Goal: Task Accomplishment & Management: Complete application form

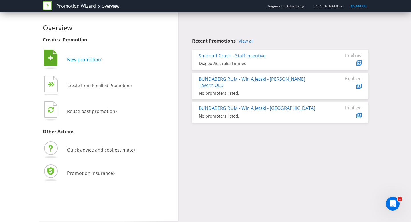
click at [52, 62] on icon at bounding box center [50, 58] width 13 height 16
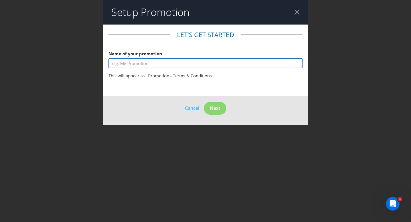
click at [203, 64] on input "text" at bounding box center [205, 63] width 194 height 10
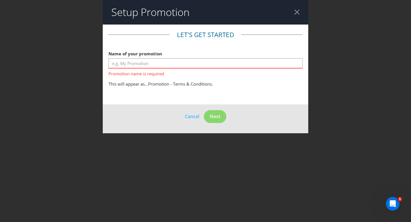
click at [300, 11] on header "Setup Promotion" at bounding box center [205, 12] width 205 height 25
click at [297, 12] on div at bounding box center [296, 11] width 5 height 5
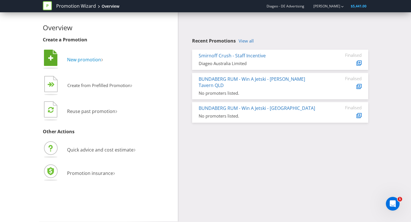
click at [87, 59] on span "New promotion" at bounding box center [84, 59] width 34 height 6
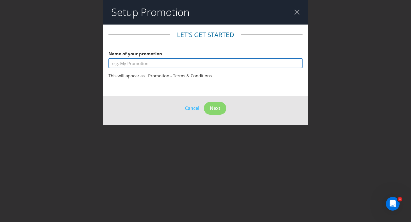
click at [155, 62] on input "text" at bounding box center [205, 63] width 194 height 10
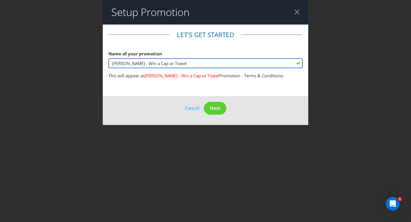
drag, startPoint x: 176, startPoint y: 64, endPoint x: 164, endPoint y: 64, distance: 11.7
click at [164, 64] on input "[PERSON_NAME] - Win a Cap or Towel" at bounding box center [205, 63] width 194 height 10
click at [187, 63] on input "[PERSON_NAME] - Win a Towel" at bounding box center [205, 63] width 194 height 10
type input "[PERSON_NAME] - Win a Towel or Cap"
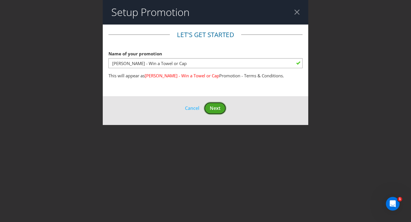
click at [214, 107] on span "Next" at bounding box center [215, 108] width 11 height 6
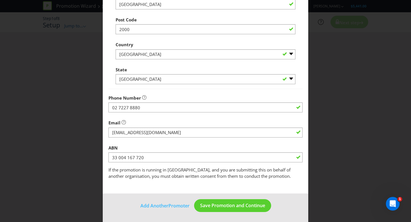
scroll to position [150, 0]
click at [223, 204] on span "Save Promotion and Continue" at bounding box center [232, 205] width 65 height 6
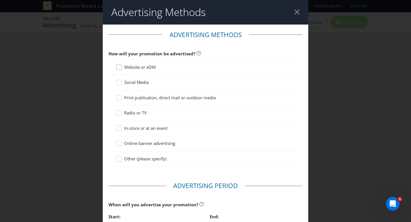
drag, startPoint x: 120, startPoint y: 68, endPoint x: 121, endPoint y: 72, distance: 3.9
click at [120, 68] on icon at bounding box center [120, 68] width 9 height 9
click at [0, 0] on input "Website or eDM" at bounding box center [0, 0] width 0 height 0
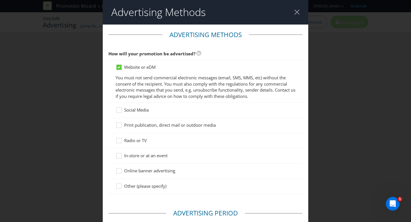
click at [121, 111] on icon at bounding box center [120, 111] width 9 height 9
click at [0, 0] on input "Social Media" at bounding box center [0, 0] width 0 height 0
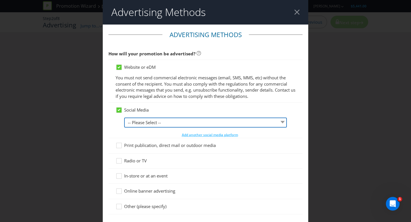
click at [153, 122] on select "-- Please Select -- Facebook X Instagram Snapchat LinkedIn Pinterest Tumblr You…" at bounding box center [205, 122] width 163 height 10
select select "INSTAGRAM"
click at [124, 117] on select "-- Please Select -- Facebook X Instagram Snapchat LinkedIn Pinterest Tumblr You…" at bounding box center [205, 122] width 163 height 10
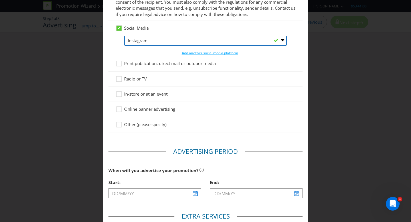
scroll to position [88, 0]
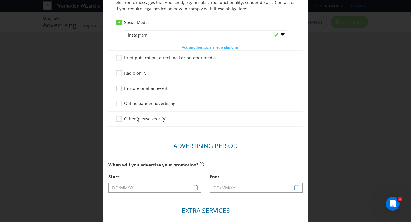
click at [119, 88] on icon at bounding box center [120, 89] width 9 height 9
click at [0, 0] on input "In-store or at an event" at bounding box center [0, 0] width 0 height 0
click at [119, 103] on icon at bounding box center [120, 104] width 9 height 9
click at [0, 0] on input "Online banner advertising" at bounding box center [0, 0] width 0 height 0
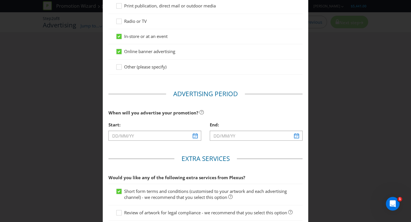
scroll to position [140, 0]
click at [156, 137] on input "text" at bounding box center [154, 135] width 93 height 10
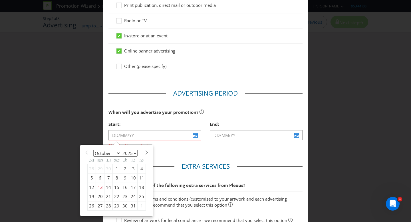
click at [115, 153] on select "January February March April May June July August September October November De…" at bounding box center [107, 153] width 28 height 7
select select "10"
click at [93, 150] on select "January February March April May June July August September October November De…" at bounding box center [107, 153] width 28 height 7
click at [101, 198] on div "17" at bounding box center [100, 196] width 9 height 9
type input "[DATE]"
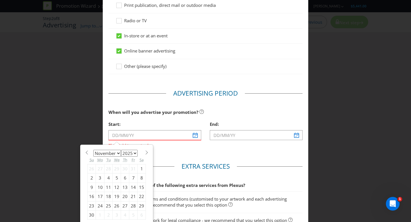
type input "[DATE]"
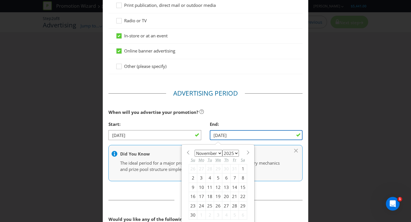
click at [261, 134] on input "[DATE]" at bounding box center [256, 135] width 93 height 10
click at [217, 153] on select "January February March April May June July August September October November De…" at bounding box center [208, 153] width 28 height 7
select select "11"
click at [194, 150] on select "January February March April May June July August September October November De…" at bounding box center [208, 153] width 28 height 7
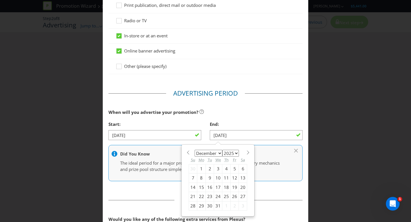
click at [218, 207] on div "31" at bounding box center [218, 205] width 8 height 9
type input "[DATE]"
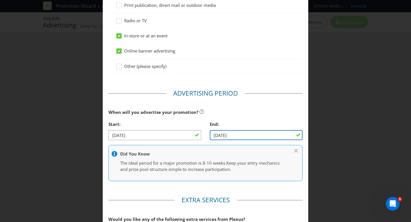
click at [230, 130] on input "[DATE]" at bounding box center [256, 135] width 93 height 10
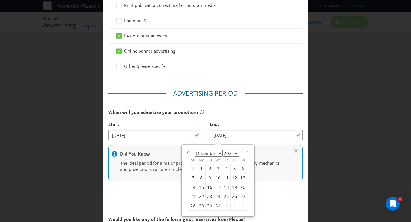
click at [240, 116] on div "When will you advertise your promotion?" at bounding box center [205, 112] width 194 height 12
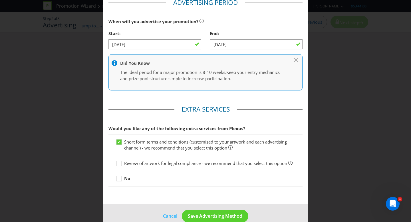
scroll to position [241, 0]
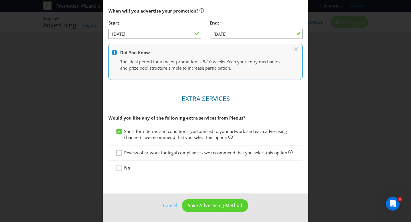
click at [118, 152] on icon at bounding box center [120, 154] width 9 height 9
click at [0, 0] on input "Review of artwork for legal compliance - we recommend that you select this opti…" at bounding box center [0, 0] width 0 height 0
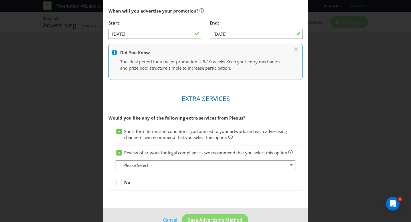
click at [196, 160] on div "Review of artwork for legal compliance - we recommend that you select this opti…" at bounding box center [206, 160] width 180 height 21
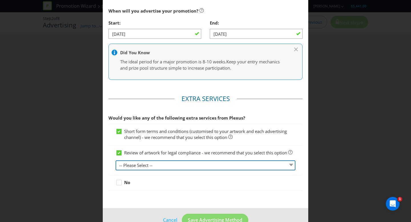
click at [181, 164] on select "-- Please Select -- 1 piece 2-4 pieces (provided at same time) 5-7 pieces (prov…" at bounding box center [206, 165] width 180 height 10
select select "MARKETING_REVIEW_1"
click at [116, 160] on select "-- Please Select -- 1 piece 2-4 pieces (provided at same time) 5-7 pieces (prov…" at bounding box center [206, 165] width 180 height 10
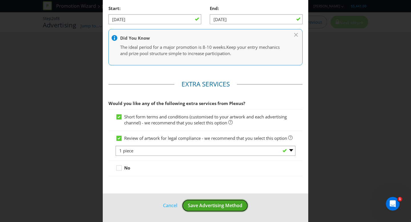
click at [209, 206] on span "Save Advertising Method" at bounding box center [215, 205] width 54 height 6
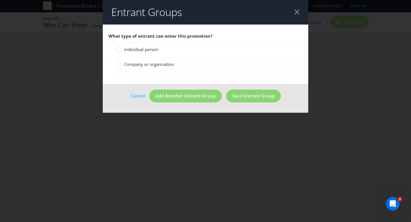
click at [127, 46] on div "Individual person" at bounding box center [205, 49] width 194 height 15
drag, startPoint x: 121, startPoint y: 48, endPoint x: 141, endPoint y: 54, distance: 20.1
click at [124, 49] on label "Individual person" at bounding box center [138, 49] width 44 height 6
click at [0, 0] on input "Individual person" at bounding box center [0, 0] width 0 height 0
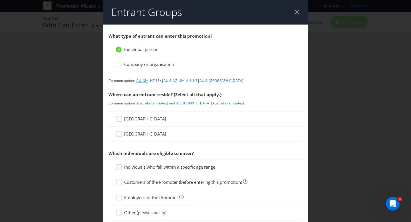
click at [144, 82] on link "AU 18+" at bounding box center [142, 80] width 12 height 5
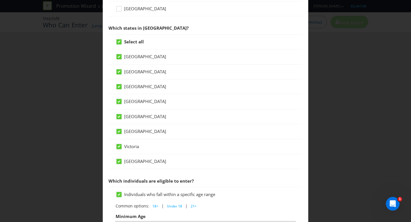
scroll to position [123, 0]
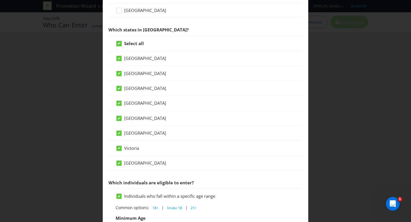
click at [119, 42] on icon at bounding box center [118, 43] width 3 height 2
click at [0, 0] on input "Select all" at bounding box center [0, 0] width 0 height 0
drag, startPoint x: 117, startPoint y: 102, endPoint x: 123, endPoint y: 106, distance: 7.0
click at [117, 102] on div at bounding box center [118, 101] width 3 height 3
click at [0, 0] on input "[GEOGRAPHIC_DATA]" at bounding box center [0, 0] width 0 height 0
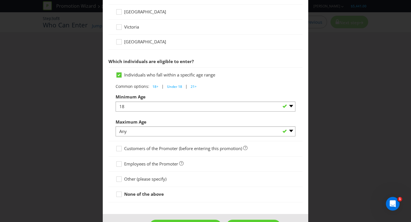
scroll to position [266, 0]
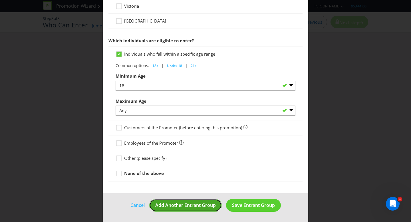
click at [205, 206] on span "Add Another Entrant Group" at bounding box center [185, 205] width 60 height 6
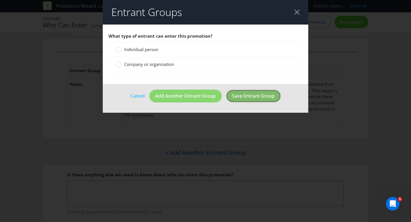
click at [243, 97] on span "Save Entrant Group" at bounding box center [253, 96] width 43 height 6
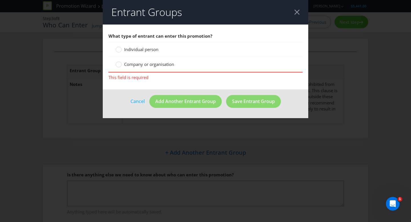
click at [138, 102] on link "Cancel" at bounding box center [137, 101] width 15 height 7
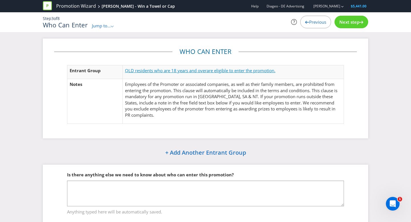
click at [220, 68] on span "are eligible to enter the promotion." at bounding box center [240, 71] width 69 height 6
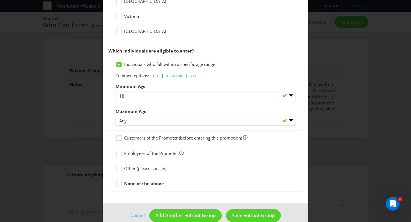
scroll to position [266, 0]
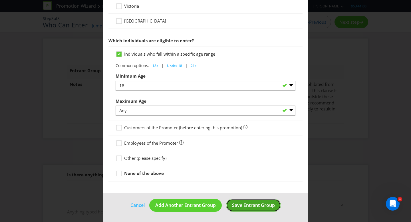
click at [247, 203] on span "Save Entrant Group" at bounding box center [253, 205] width 43 height 6
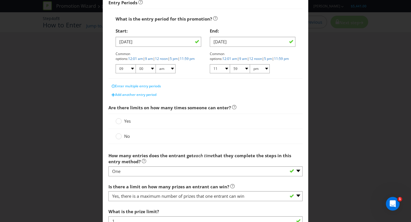
scroll to position [102, 0]
click at [168, 56] on link "12 noon" at bounding box center [161, 58] width 13 height 5
select select "12"
select select "pm"
click at [168, 56] on link "12 noon" at bounding box center [161, 58] width 13 height 5
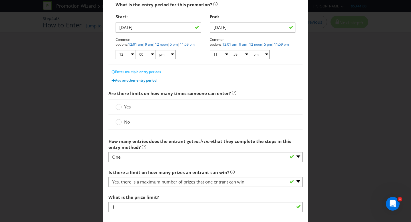
scroll to position [122, 0]
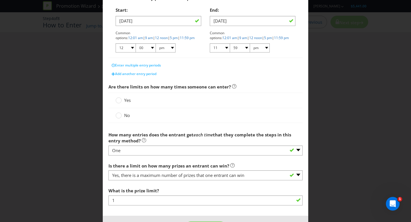
click at [123, 98] on label "Yes" at bounding box center [124, 100] width 16 height 6
click at [0, 0] on input "Yes" at bounding box center [0, 0] width 0 height 0
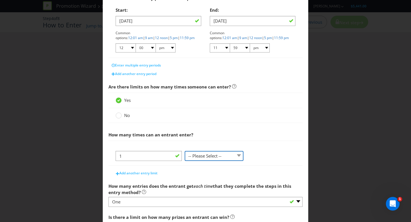
click at [218, 153] on select "-- Please Select -- per person per day per purchase per transaction Other (plea…" at bounding box center [214, 156] width 59 height 10
select select "PER_PERSON"
click at [185, 151] on select "-- Please Select -- per person per day per purchase per transaction Other (plea…" at bounding box center [214, 156] width 59 height 10
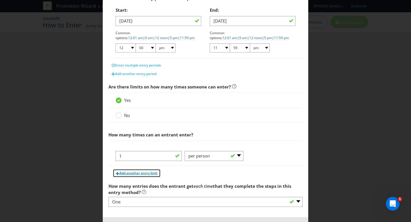
click at [141, 175] on span "Add another entry limit" at bounding box center [138, 173] width 38 height 5
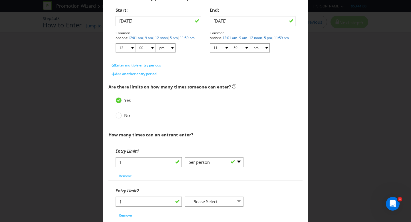
scroll to position [128, 0]
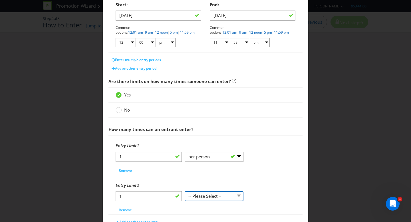
click at [204, 194] on select "-- Please Select -- per person per day per purchase per transaction Other (plea…" at bounding box center [214, 196] width 59 height 10
select select "PER_DAY"
click at [185, 191] on select "-- Please Select -- per person per day per purchase per transaction Other (plea…" at bounding box center [214, 196] width 59 height 10
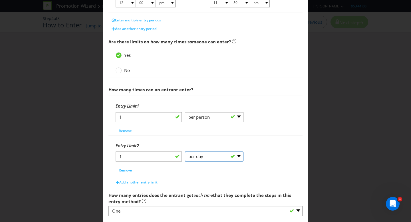
scroll to position [200, 0]
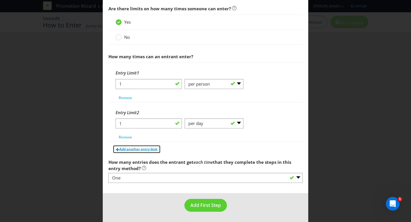
click at [145, 149] on span "Add another entry limit" at bounding box center [138, 149] width 38 height 5
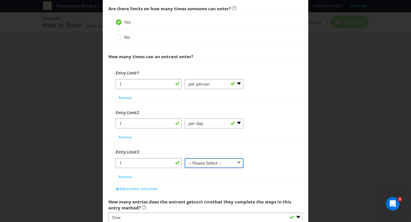
click at [213, 161] on select "-- Please Select -- per person per day per purchase per transaction Other (plea…" at bounding box center [214, 163] width 59 height 10
select select "PER_TRANSACTION"
click at [185, 158] on select "-- Please Select -- per person per day per purchase per transaction Other (plea…" at bounding box center [214, 163] width 59 height 10
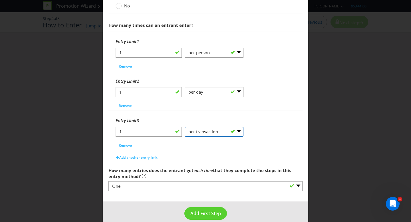
scroll to position [240, 0]
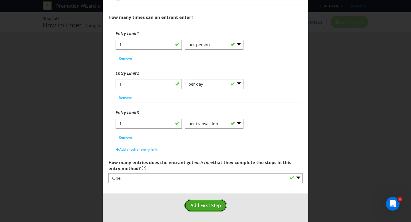
click at [206, 209] on button "Add First Step" at bounding box center [205, 205] width 42 height 13
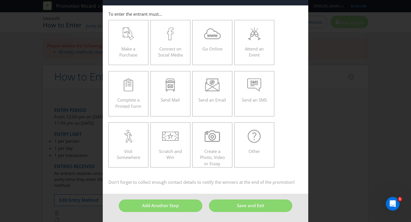
scroll to position [19, 0]
click at [121, 40] on div at bounding box center [128, 34] width 28 height 13
click at [0, 0] on input "Make a Purchase" at bounding box center [0, 0] width 0 height 0
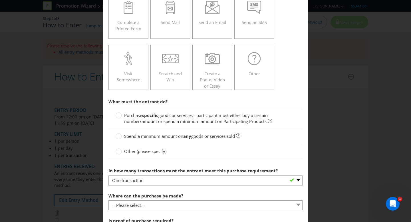
scroll to position [102, 0]
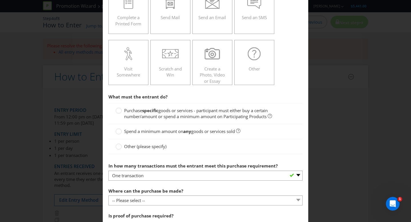
click at [127, 112] on span "Purchase" at bounding box center [133, 111] width 18 height 6
click at [0, 0] on input "Purchase specific goods or services - participant must either buy a certain num…" at bounding box center [0, 0] width 0 height 0
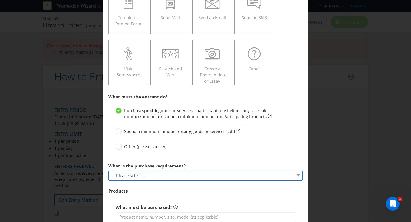
click at [150, 173] on select "-- Please select -- Buy a certain number of these products or services Spend a …" at bounding box center [205, 176] width 194 height 10
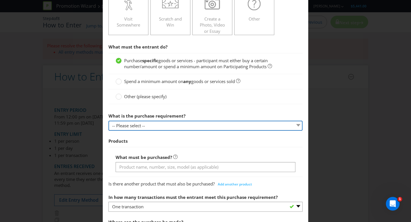
scroll to position [153, 0]
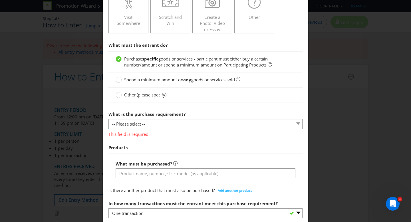
drag, startPoint x: 160, startPoint y: 129, endPoint x: 158, endPoint y: 126, distance: 3.7
click at [159, 128] on span "What is the purchase requirement? -- Please select -- Buy a certain number of t…" at bounding box center [205, 151] width 194 height 86
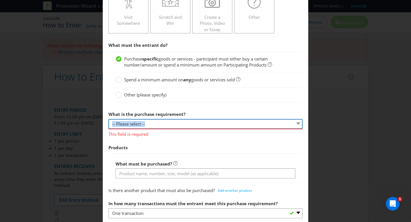
click at [158, 125] on select "-- Please select -- Buy a certain number of these products or services Spend a …" at bounding box center [205, 124] width 194 height 10
select select "MINIMUM_QUANTITY"
click at [108, 119] on select "-- Please select -- Buy a certain number of these products or services Spend a …" at bounding box center [205, 124] width 194 height 10
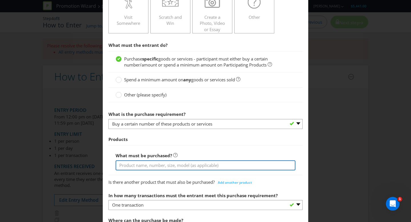
click at [153, 166] on input "text" at bounding box center [206, 165] width 180 height 10
click at [200, 165] on input "Purchase any [PERSON_NAME] product and enter for your chance to wi" at bounding box center [206, 165] width 180 height 10
drag, startPoint x: 198, startPoint y: 165, endPoint x: 267, endPoint y: 166, distance: 68.7
click at [267, 166] on input "Purchase any [PERSON_NAME] product and enter for your chance to wi" at bounding box center [206, 165] width 180 height 10
type input "Purchase any Don [PERSON_NAME] product"
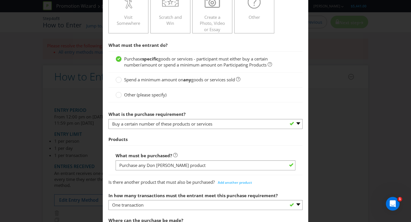
click at [262, 147] on div "What must be purchased? Purchase any Don [PERSON_NAME] product" at bounding box center [205, 160] width 194 height 30
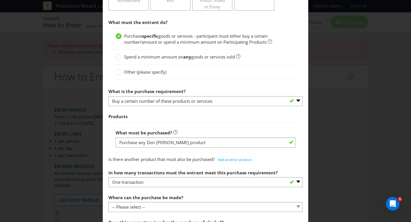
scroll to position [212, 0]
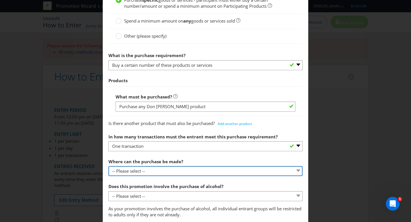
click at [153, 171] on select "-- Please select -- Any stores displaying promotional material (including onlin…" at bounding box center [205, 171] width 194 height 10
select select "ANY_DISPLAYING_NOT_ONLINE"
click at [108, 166] on select "-- Please select -- Any stores displaying promotional material (including onlin…" at bounding box center [205, 171] width 194 height 10
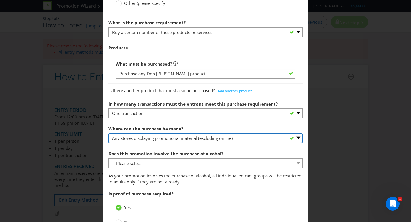
scroll to position [248, 0]
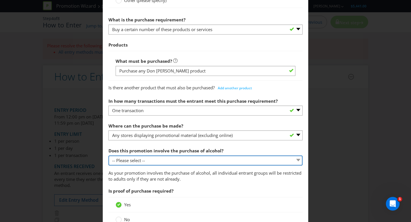
click at [165, 161] on select "-- Please select -- Yes, for on-premises consumption Yes, for off-premises cons…" at bounding box center [205, 160] width 194 height 10
select select "YES_ON_PREMISES"
click at [108, 155] on select "-- Please select -- Yes, for on-premises consumption Yes, for off-premises cons…" at bounding box center [205, 160] width 194 height 10
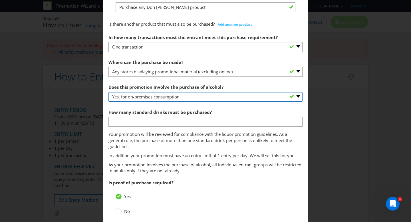
scroll to position [311, 0]
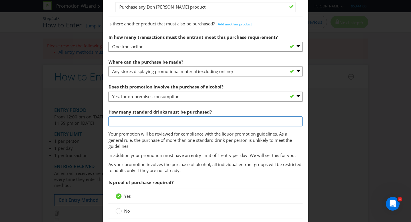
click at [165, 121] on input "number" at bounding box center [205, 121] width 194 height 10
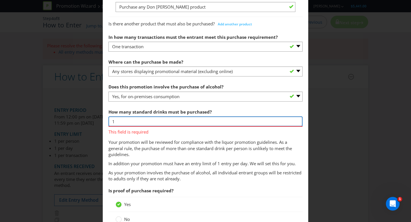
type input "1"
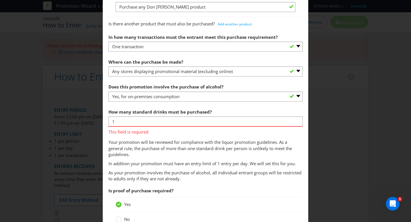
click at [174, 143] on p "Your promotion will be reviewed for compliance with the liquor promotion guidel…" at bounding box center [205, 148] width 194 height 18
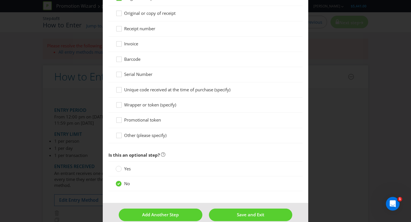
scroll to position [566, 0]
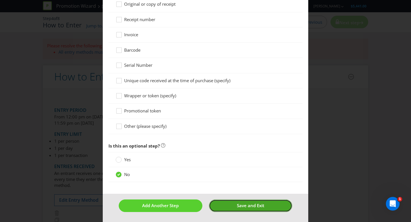
click at [231, 206] on button "Save and Exit" at bounding box center [251, 205] width 84 height 12
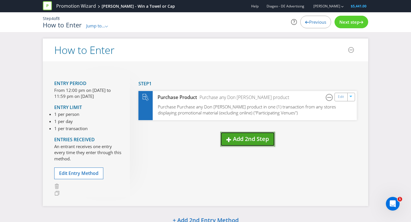
click at [250, 139] on span "Add 2nd Step" at bounding box center [251, 139] width 36 height 8
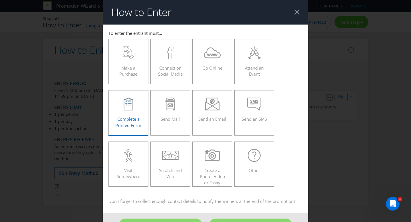
click at [128, 117] on span "Complete a Printed Form" at bounding box center [128, 122] width 26 height 12
click at [0, 0] on input "Complete a Printed Form" at bounding box center [0, 0] width 0 height 0
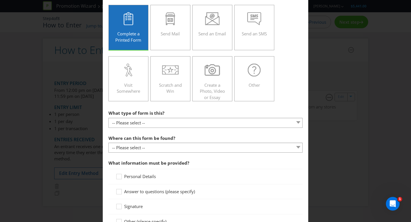
scroll to position [90, 0]
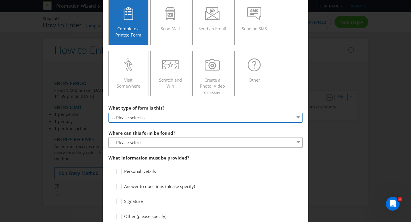
click at [150, 118] on select "-- Please select -- Entry form for a competition Claim form for a gift with pur…" at bounding box center [205, 118] width 194 height 10
select select "FORM_FOR_COMPETITION"
click at [108, 113] on select "-- Please select -- Entry form for a competition Claim form for a gift with pur…" at bounding box center [205, 118] width 194 height 10
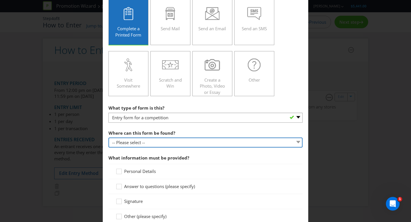
click at [155, 142] on select "-- Please select -- In-store Online (download and print) On back of game card O…" at bounding box center [205, 142] width 194 height 10
select select "IN_STORE"
click at [108, 137] on select "-- Please select -- In-store Online (download and print) On back of game card O…" at bounding box center [205, 142] width 194 height 10
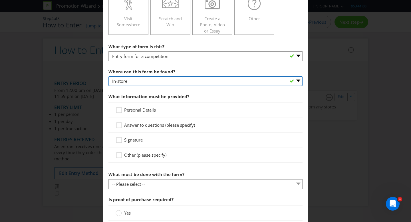
scroll to position [153, 0]
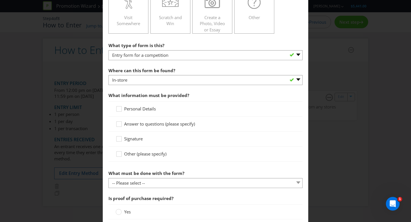
drag, startPoint x: 121, startPoint y: 109, endPoint x: 129, endPoint y: 110, distance: 8.2
click at [121, 109] on icon at bounding box center [120, 110] width 9 height 9
click at [0, 0] on input "Personal Details" at bounding box center [0, 0] width 0 height 0
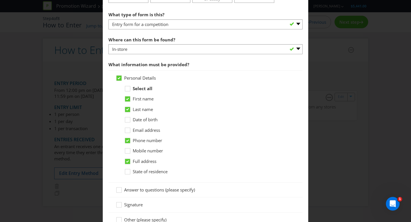
scroll to position [201, 0]
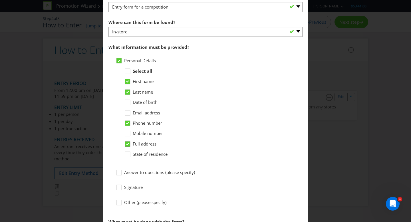
drag, startPoint x: 127, startPoint y: 144, endPoint x: 130, endPoint y: 132, distance: 12.7
click at [127, 144] on icon at bounding box center [127, 144] width 3 height 2
click at [0, 0] on input "Full address" at bounding box center [0, 0] width 0 height 0
click at [127, 114] on icon at bounding box center [128, 114] width 9 height 9
click at [0, 0] on input "Email address" at bounding box center [0, 0] width 0 height 0
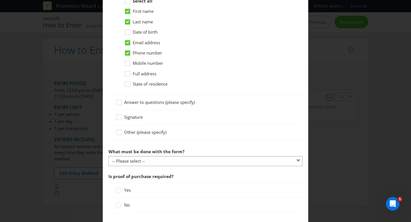
scroll to position [277, 0]
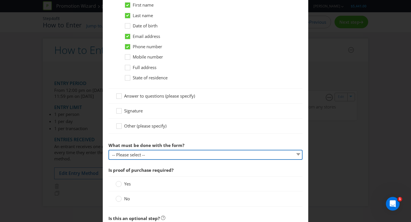
click at [172, 154] on select "-- Please select -- Send it by mail Submit it in person Scan it and send by ema…" at bounding box center [205, 155] width 194 height 10
select select "IN_PERSON"
click at [108, 150] on select "-- Please select -- Send it by mail Submit it in person Scan it and send by ema…" at bounding box center [205, 155] width 194 height 10
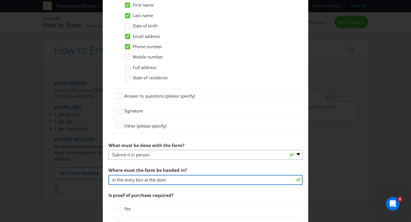
click at [149, 182] on input "in the entry box at the door" at bounding box center [205, 180] width 194 height 10
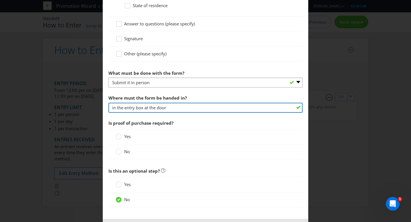
scroll to position [355, 0]
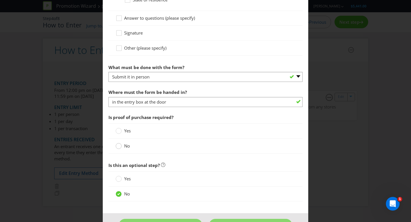
click at [121, 144] on circle at bounding box center [119, 146] width 6 height 6
click at [0, 0] on input "No" at bounding box center [0, 0] width 0 height 0
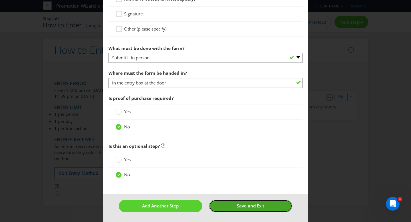
click at [237, 206] on span "Save and Exit" at bounding box center [250, 206] width 27 height 6
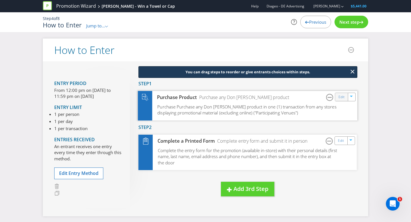
click at [337, 98] on div "Edit" at bounding box center [341, 97] width 13 height 8
click at [340, 97] on link "Edit" at bounding box center [341, 97] width 6 height 7
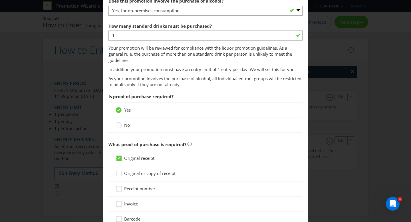
scroll to position [459, 0]
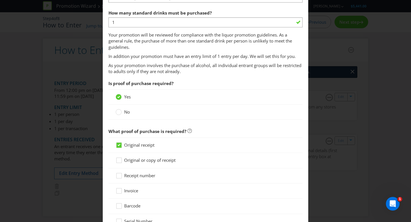
drag, startPoint x: 120, startPoint y: 112, endPoint x: 126, endPoint y: 115, distance: 6.6
click at [120, 112] on circle at bounding box center [119, 112] width 6 height 6
click at [0, 0] on input "No" at bounding box center [0, 0] width 0 height 0
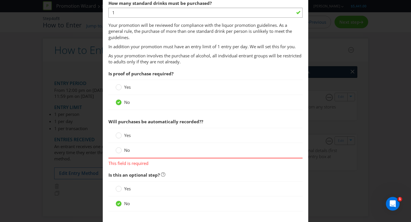
scroll to position [469, 0]
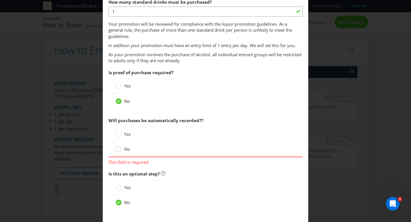
click at [118, 149] on circle at bounding box center [119, 149] width 6 height 6
click at [0, 0] on input "No" at bounding box center [0, 0] width 0 height 0
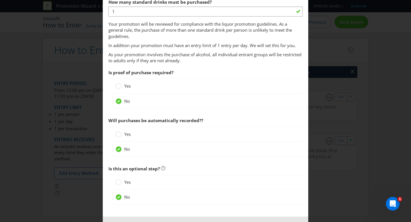
scroll to position [492, 0]
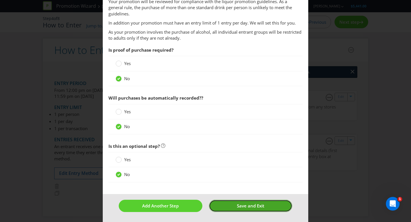
click at [255, 207] on span "Save and Exit" at bounding box center [250, 206] width 27 height 6
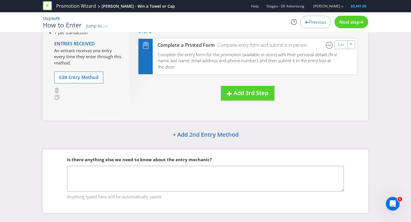
scroll to position [102, 0]
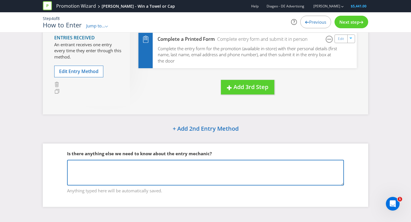
drag, startPoint x: 116, startPoint y: 165, endPoint x: 113, endPoint y: 167, distance: 3.2
click at [116, 165] on textarea at bounding box center [205, 173] width 277 height 26
type textarea "Purchase any Don [PERSON_NAME] product and enter for your chance to win a towel…"
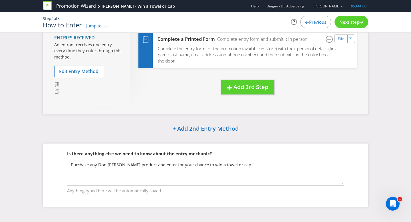
click at [344, 24] on span "Next step" at bounding box center [349, 22] width 20 height 6
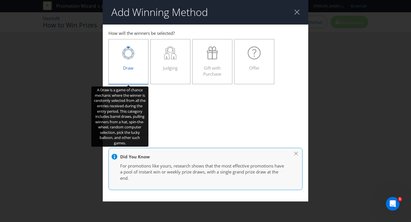
click at [141, 63] on div "Draw" at bounding box center [128, 59] width 28 height 26
click at [0, 0] on input "Draw" at bounding box center [0, 0] width 0 height 0
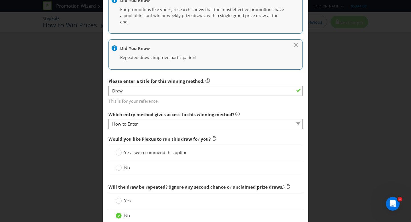
scroll to position [165, 0]
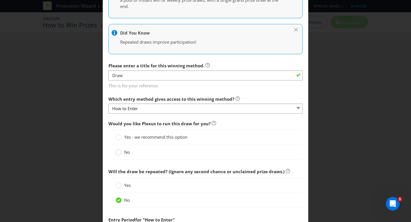
click at [119, 156] on div at bounding box center [119, 152] width 6 height 7
click at [0, 0] on input "No" at bounding box center [0, 0] width 0 height 0
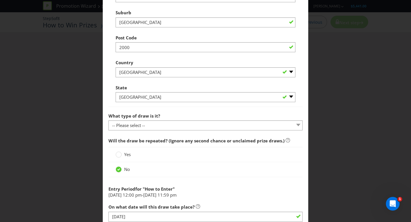
scroll to position [460, 0]
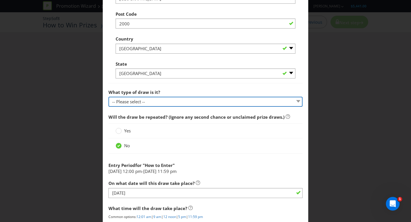
click at [151, 103] on select "-- Please select -- Computerised random selection Barrel draw Don't specify Oth…" at bounding box center [205, 102] width 194 height 10
click at [108, 97] on select "-- Please select -- Computerised random selection Barrel draw Don't specify Oth…" at bounding box center [205, 102] width 194 height 10
click at [153, 102] on select "-- Please select -- Computerised random selection Barrel draw Don't specify Oth…" at bounding box center [205, 102] width 194 height 10
select select "BARREL_DRAW"
click at [108, 97] on select "-- Please select -- Computerised random selection Barrel draw Don't specify Oth…" at bounding box center [205, 102] width 194 height 10
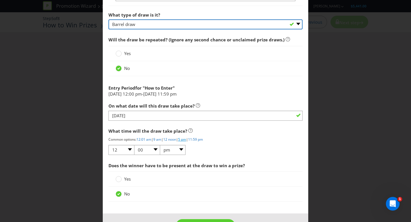
scroll to position [538, 0]
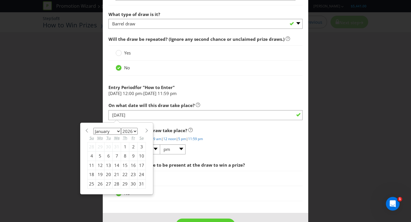
drag, startPoint x: 132, startPoint y: 144, endPoint x: 139, endPoint y: 143, distance: 7.4
click at [132, 144] on div "2" at bounding box center [133, 146] width 8 height 9
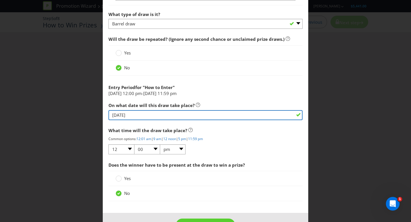
click at [129, 114] on input "[DATE]" at bounding box center [205, 115] width 194 height 10
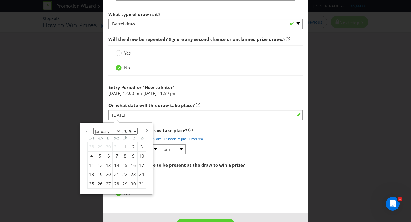
drag, startPoint x: 92, startPoint y: 157, endPoint x: 106, endPoint y: 153, distance: 14.0
click at [92, 156] on div "4" at bounding box center [92, 155] width 8 height 9
type input "[DATE]"
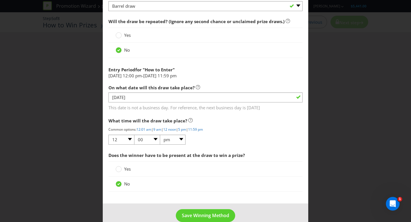
scroll to position [566, 0]
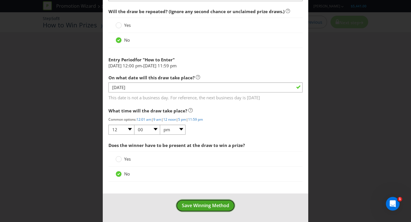
click at [200, 207] on span "Save Winning Method" at bounding box center [205, 205] width 47 height 6
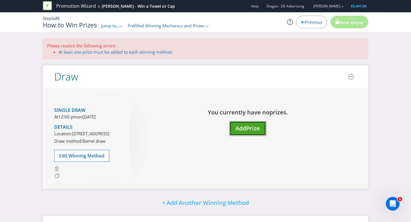
click at [260, 131] on span "Prize" at bounding box center [253, 128] width 14 height 8
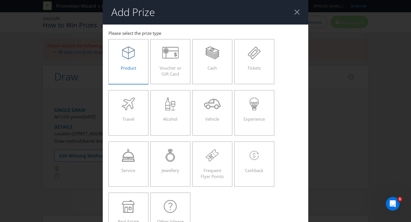
click at [127, 64] on div "Product" at bounding box center [128, 59] width 28 height 26
click at [0, 0] on input "Product" at bounding box center [0, 0] width 0 height 0
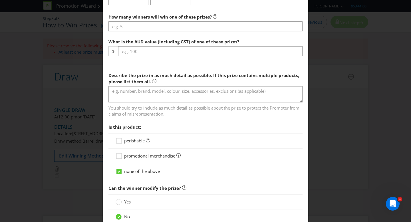
scroll to position [229, 0]
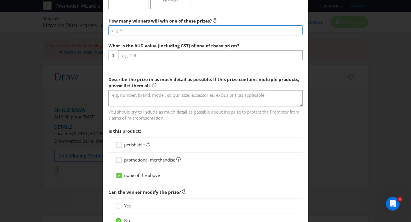
click at [147, 31] on input "number" at bounding box center [205, 30] width 194 height 10
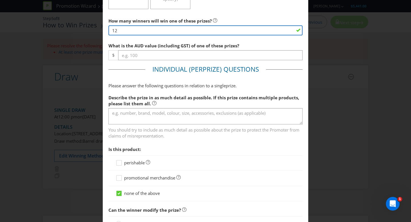
type input "12"
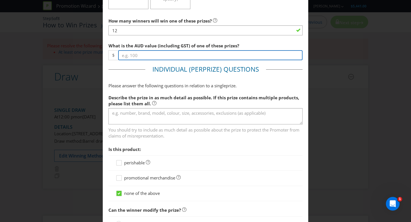
click at [139, 54] on input "number" at bounding box center [210, 55] width 184 height 10
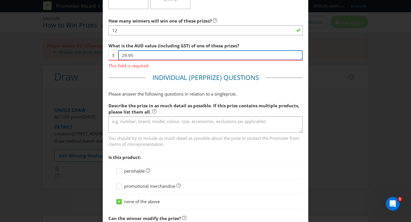
type input "29.95"
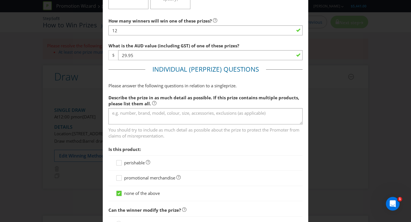
click at [169, 70] on div "How many winners will win one of these prizes? 12 What is the AUD value (includ…" at bounding box center [205, 133] width 194 height 237
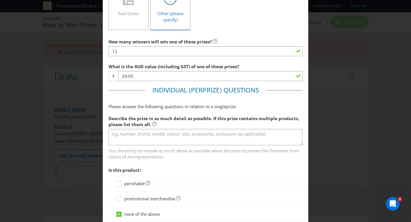
scroll to position [242, 0]
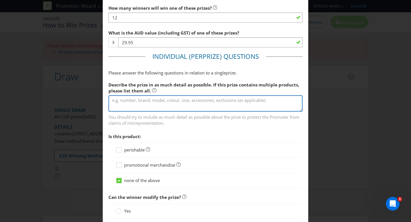
click at [160, 101] on textarea at bounding box center [205, 103] width 194 height 16
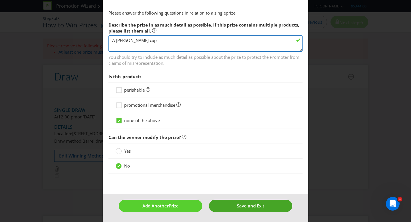
type textarea "A [PERSON_NAME] cap"
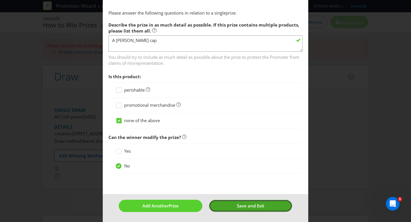
click at [246, 207] on span "Save and Exit" at bounding box center [250, 206] width 27 height 6
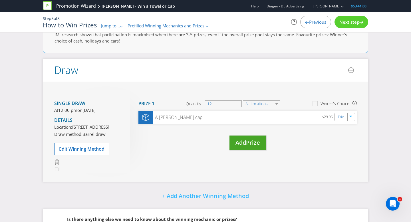
scroll to position [22, 0]
click at [245, 142] on span "Add" at bounding box center [240, 142] width 11 height 8
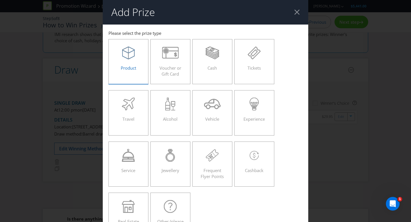
click at [133, 60] on div "Product" at bounding box center [128, 59] width 28 height 26
click at [0, 0] on input "Product" at bounding box center [0, 0] width 0 height 0
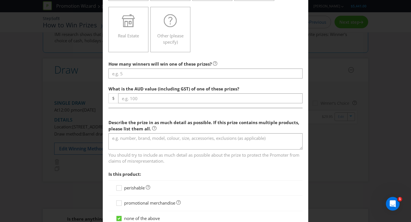
scroll to position [235, 0]
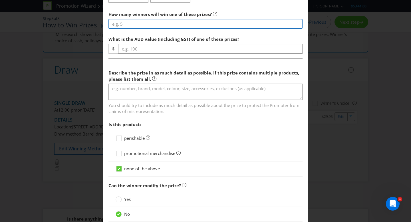
click at [144, 24] on input "number" at bounding box center [205, 24] width 194 height 10
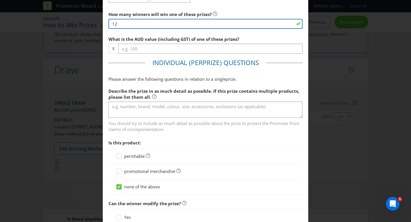
type input "12"
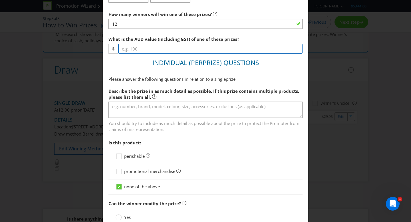
click at [151, 51] on input "number" at bounding box center [210, 49] width 184 height 10
type input "49.95"
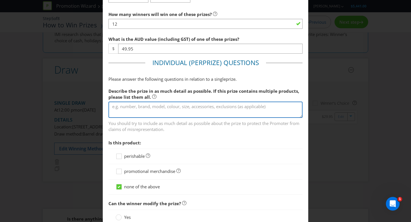
click at [151, 103] on textarea at bounding box center [205, 110] width 194 height 16
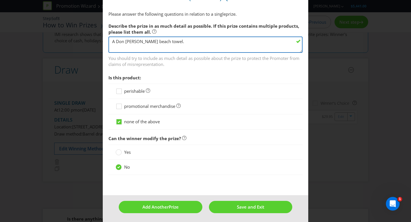
scroll to position [301, 0]
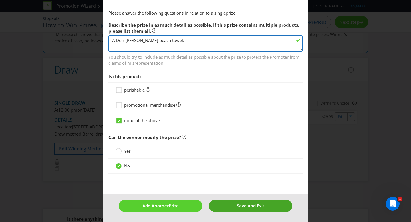
type textarea "A Don [PERSON_NAME] beach towel."
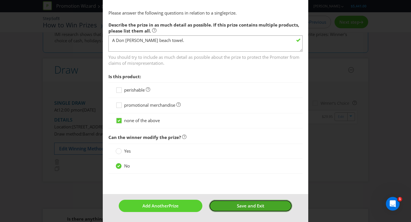
click at [254, 204] on span "Save and Exit" at bounding box center [250, 206] width 27 height 6
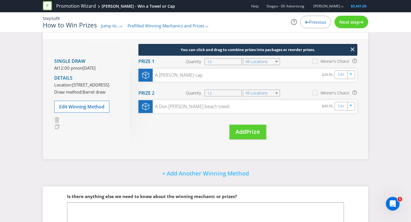
scroll to position [58, 0]
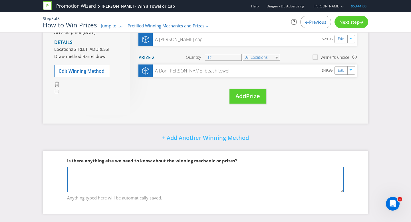
click at [205, 182] on textarea at bounding box center [205, 180] width 277 height 26
click at [120, 180] on textarea at bounding box center [205, 180] width 277 height 26
paste textarea "First come, first served"
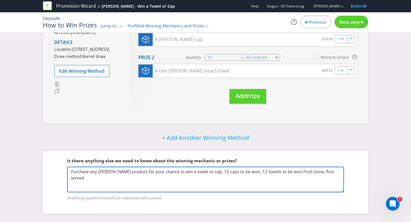
click at [306, 171] on textarea "Purchase any [PERSON_NAME] product for your chance to win a towel or cap, 12 ca…" at bounding box center [205, 180] width 277 height 26
click at [90, 181] on textarea "Purchase any [PERSON_NAME] product for your chance to win a towel or cap, 12 ca…" at bounding box center [205, 180] width 277 height 26
drag, startPoint x: 138, startPoint y: 181, endPoint x: 92, endPoint y: 178, distance: 46.0
click at [92, 178] on textarea "Purchase any [PERSON_NAME] product for your chance to win a towel or cap, 12 ca…" at bounding box center [205, 180] width 277 height 26
paste textarea ""first come, first served"
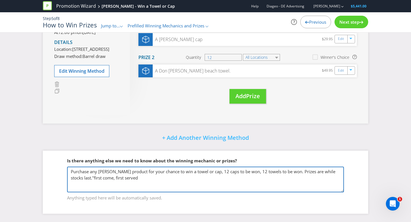
click at [96, 177] on textarea "Purchase any [PERSON_NAME] product for your chance to win a towel or cap, 12 ca…" at bounding box center [205, 180] width 277 height 26
click at [141, 178] on textarea "Purchase any [PERSON_NAME] product for your chance to win a towel or cap, 12 ca…" at bounding box center [205, 180] width 277 height 26
type textarea "Purchase any [PERSON_NAME] product for your chance to win a towel or cap, 12 ca…"
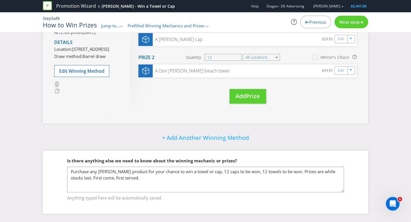
click at [357, 21] on span "Next step" at bounding box center [349, 22] width 20 height 6
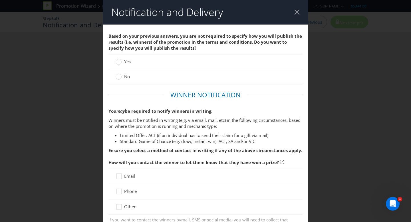
click at [154, 80] on div "No" at bounding box center [205, 76] width 194 height 15
click at [155, 76] on div "No" at bounding box center [206, 77] width 180 height 6
click at [110, 75] on div "No" at bounding box center [205, 76] width 194 height 15
click at [117, 76] on circle at bounding box center [119, 77] width 6 height 6
click at [0, 0] on input "No" at bounding box center [0, 0] width 0 height 0
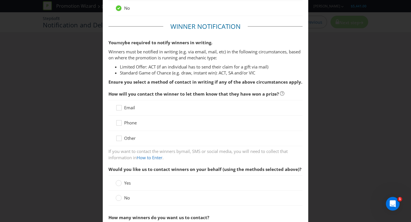
scroll to position [75, 0]
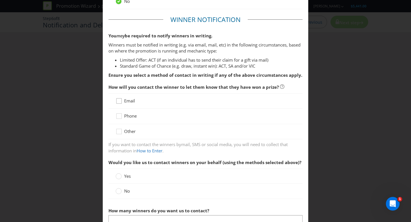
click at [121, 103] on icon at bounding box center [120, 102] width 9 height 9
click at [0, 0] on input "Email" at bounding box center [0, 0] width 0 height 0
click at [121, 118] on icon at bounding box center [118, 116] width 5 height 5
click at [0, 0] on input "Phone" at bounding box center [0, 0] width 0 height 0
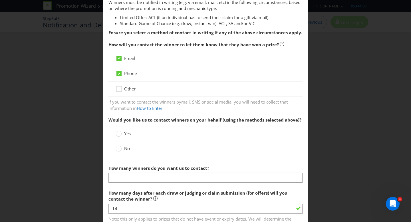
scroll to position [177, 0]
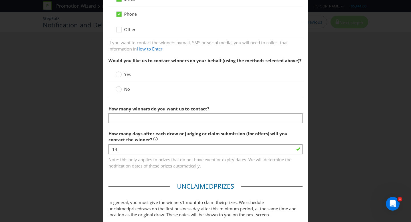
click at [122, 89] on label "No" at bounding box center [123, 89] width 15 height 6
click at [0, 0] on input "No" at bounding box center [0, 0] width 0 height 0
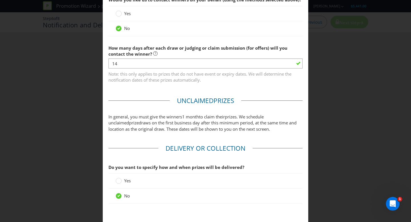
scroll to position [237, 0]
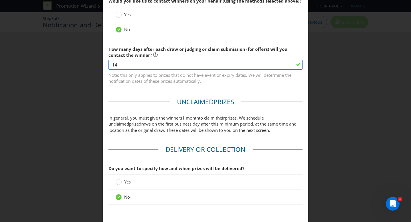
click at [123, 67] on input "14" at bounding box center [205, 65] width 194 height 10
drag, startPoint x: 123, startPoint y: 67, endPoint x: 97, endPoint y: 66, distance: 26.0
click at [97, 66] on div "Notification and Delivery Based on your previous answers, you are not required …" at bounding box center [205, 111] width 411 height 222
type input "7"
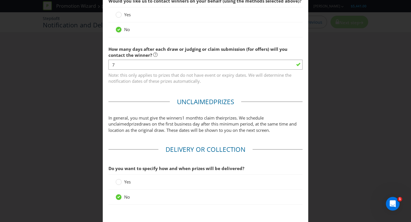
click at [166, 95] on main "Based on your previous answers, you are not required to specify how you will pu…" at bounding box center [205, 6] width 205 height 437
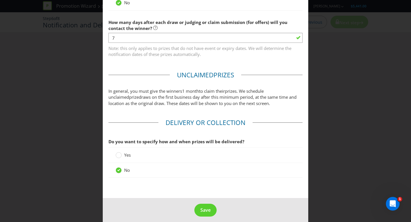
scroll to position [268, 0]
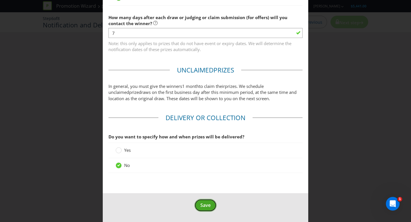
click at [198, 207] on button "Save" at bounding box center [205, 205] width 22 height 13
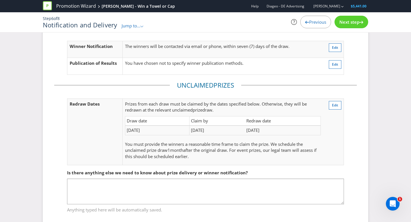
scroll to position [35, 0]
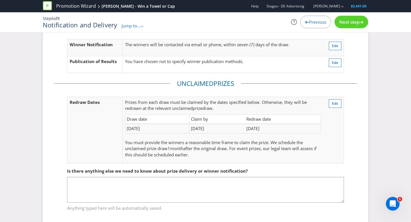
click at [354, 23] on span "Next step" at bounding box center [349, 22] width 20 height 6
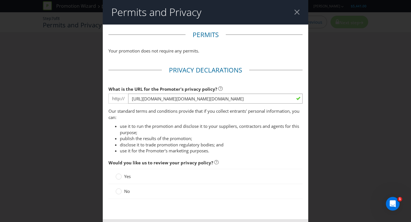
scroll to position [26, 0]
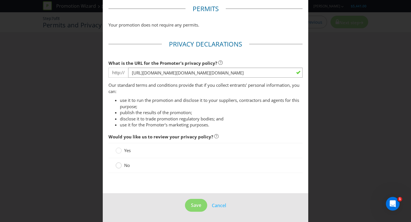
click at [120, 166] on circle at bounding box center [119, 166] width 6 height 6
click at [0, 0] on input "No" at bounding box center [0, 0] width 0 height 0
click at [188, 205] on button "Save" at bounding box center [196, 205] width 22 height 13
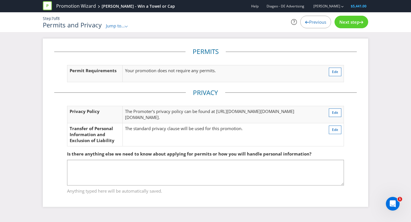
scroll to position [18, 0]
click at [351, 20] on span "Next step" at bounding box center [349, 22] width 20 height 6
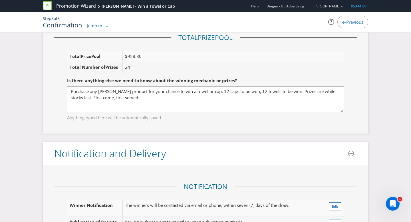
scroll to position [851, 0]
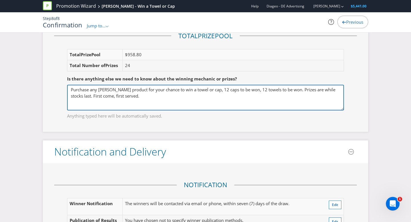
click at [170, 99] on textarea "Purchase any [PERSON_NAME] product for your chance to win a towel or cap, 12 ca…" at bounding box center [205, 98] width 277 height 26
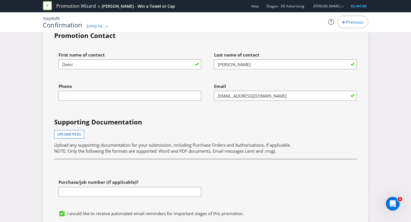
scroll to position [1629, 0]
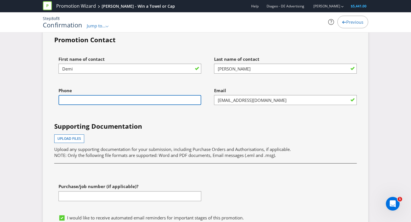
click at [109, 105] on input "text" at bounding box center [129, 100] width 143 height 10
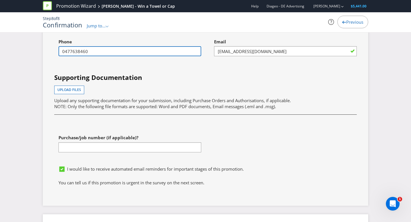
scroll to position [1684, 0]
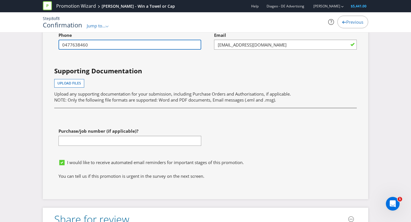
type input "0477638460"
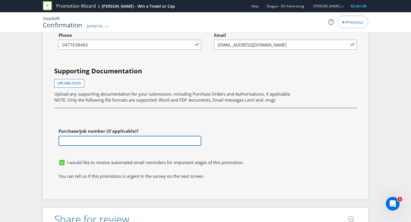
click at [80, 146] on input "text" at bounding box center [129, 141] width 143 height 10
type input "23456 - [PERSON_NAME]"
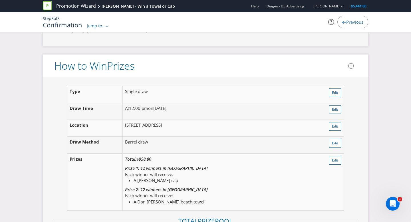
scroll to position [669, 0]
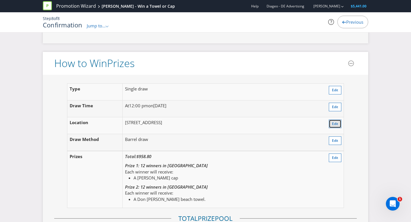
click at [332, 122] on span "Edit" at bounding box center [335, 123] width 6 height 5
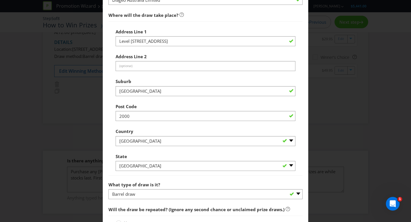
scroll to position [369, 0]
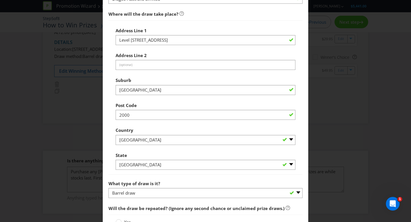
click at [151, 34] on div "Address Line [STREET_ADDRESS]" at bounding box center [206, 35] width 180 height 21
drag, startPoint x: 187, startPoint y: 44, endPoint x: 181, endPoint y: 27, distance: 18.6
click at [187, 42] on div "Address Line [STREET_ADDRESS]" at bounding box center [206, 35] width 180 height 21
drag, startPoint x: 182, startPoint y: 45, endPoint x: 183, endPoint y: 42, distance: 3.9
click at [182, 45] on div "Address Line [GEOGRAPHIC_DATA][STREET_ADDRESS] Address Line 2 (optional) Suburb…" at bounding box center [206, 97] width 180 height 145
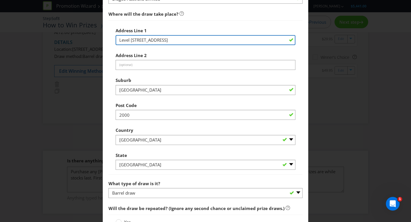
click at [188, 37] on input "Level [STREET_ADDRESS]" at bounding box center [206, 40] width 180 height 10
drag, startPoint x: 190, startPoint y: 40, endPoint x: 58, endPoint y: 34, distance: 132.4
click at [58, 34] on div "Edit Winning Method How to Enter How will the winners be selected? Draw Judging…" at bounding box center [205, 111] width 411 height 222
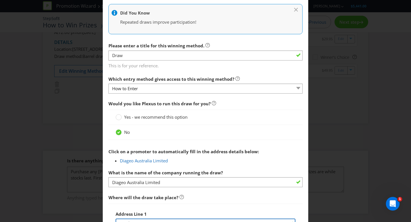
scroll to position [183, 0]
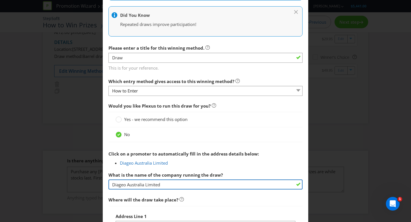
click at [193, 185] on input "Diageo Australia Limited" at bounding box center [205, 184] width 194 height 10
drag, startPoint x: 199, startPoint y: 184, endPoint x: 94, endPoint y: 184, distance: 105.8
click at [94, 184] on div "Edit Winning Method How to Enter How will the winners be selected? Draw Judging…" at bounding box center [205, 111] width 411 height 222
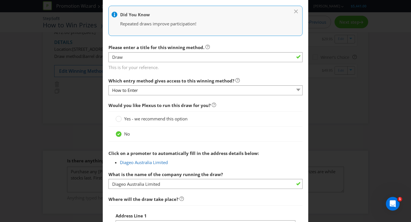
click at [195, 150] on div "Click on a promoter to automatically fill in the address details below:" at bounding box center [205, 153] width 194 height 12
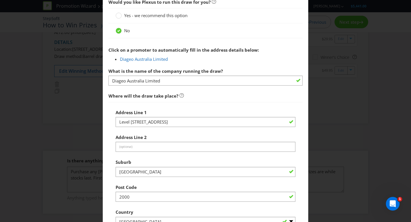
scroll to position [322, 0]
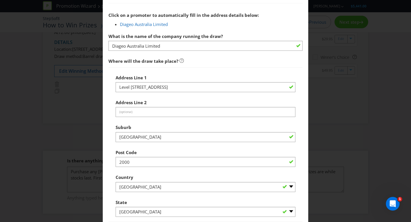
click at [188, 93] on div "Address Line [GEOGRAPHIC_DATA][STREET_ADDRESS] Address Line 2 (optional) Suburb…" at bounding box center [206, 144] width 180 height 145
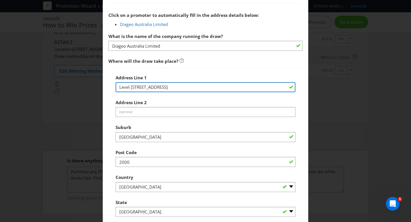
drag, startPoint x: 186, startPoint y: 86, endPoint x: 80, endPoint y: 85, distance: 105.5
click at [80, 85] on div "Edit Winning Method How to Enter How will the winners be selected? Draw Judging…" at bounding box center [205, 111] width 411 height 222
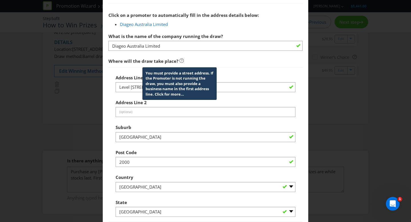
click at [181, 60] on icon at bounding box center [181, 60] width 4 height 4
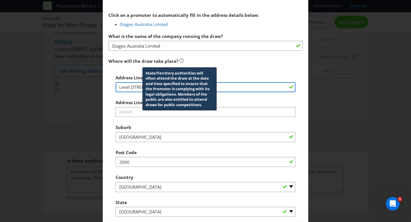
click at [226, 89] on input "Level [STREET_ADDRESS]" at bounding box center [206, 87] width 180 height 10
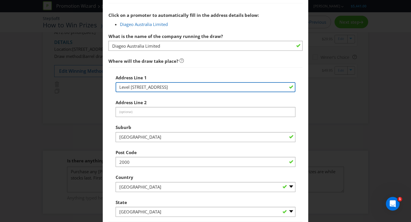
drag, startPoint x: 224, startPoint y: 88, endPoint x: 114, endPoint y: 86, distance: 110.4
click at [114, 86] on div "Address Line [GEOGRAPHIC_DATA][STREET_ADDRESS] Address Line 2 (optional) Suburb…" at bounding box center [205, 144] width 194 height 155
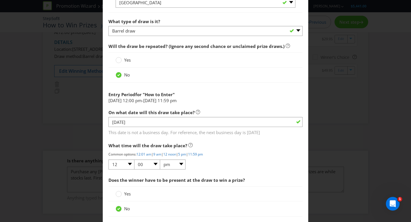
scroll to position [574, 0]
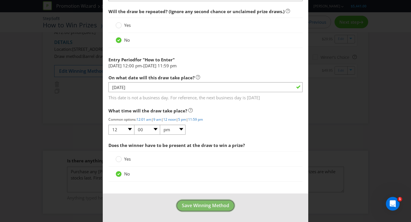
click at [219, 205] on span "Save Winning Method" at bounding box center [205, 205] width 47 height 6
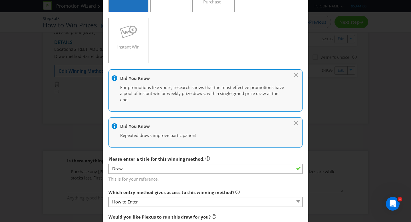
scroll to position [0, 0]
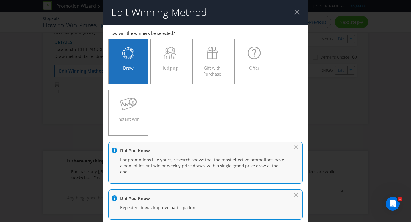
click at [296, 12] on div at bounding box center [296, 11] width 5 height 5
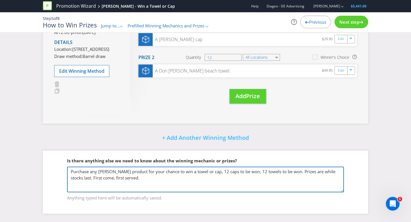
click at [148, 181] on textarea "Purchase any [PERSON_NAME] product for your chance to win a towel or cap, 12 ca…" at bounding box center [205, 180] width 277 height 26
click at [214, 177] on textarea "Purchase any [PERSON_NAME] product for your chance to win a towel or cap, 12 ca…" at bounding box center [205, 180] width 277 height 26
click at [227, 178] on textarea "Purchase any [PERSON_NAME] product for your chance to win a towel or cap, 12 ca…" at bounding box center [205, 180] width 277 height 26
type textarea "Purchase any [PERSON_NAME] product for your chance to win a towel or cap, 12 ca…"
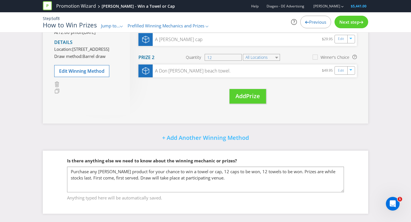
click at [351, 20] on span "Next step" at bounding box center [349, 22] width 20 height 6
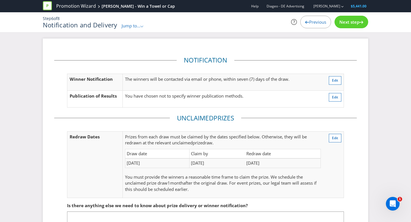
click at [351, 24] on span "Next step" at bounding box center [349, 22] width 20 height 6
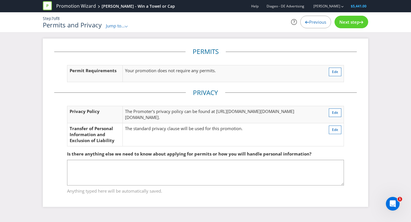
click at [350, 24] on span "Next step" at bounding box center [349, 22] width 20 height 6
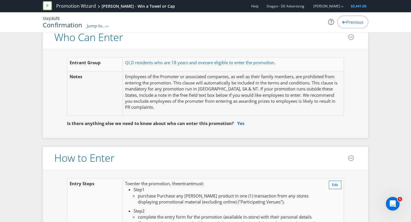
scroll to position [354, 0]
drag, startPoint x: 143, startPoint y: 76, endPoint x: 166, endPoint y: 77, distance: 23.4
click at [178, 77] on p "Employees of the Promoter or associated companies, as well as their family memb…" at bounding box center [233, 91] width 216 height 37
click at [149, 76] on p "Employees of the Promoter or associated companies, as well as their family memb…" at bounding box center [233, 91] width 216 height 37
click at [256, 63] on span "are eligible to enter the promotion." at bounding box center [240, 62] width 69 height 6
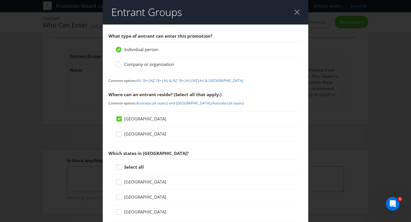
scroll to position [266, 0]
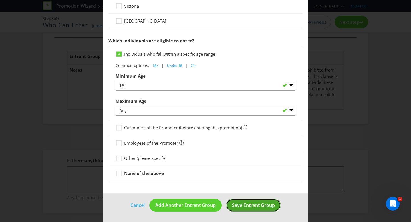
click at [246, 204] on span "Save Entrant Group" at bounding box center [253, 205] width 43 height 6
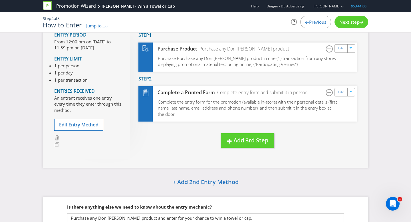
scroll to position [102, 0]
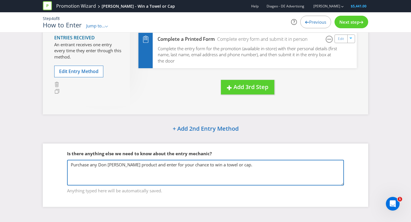
click at [153, 165] on textarea "Purchase any Don [PERSON_NAME] product and enter for your chance to win a towel…" at bounding box center [205, 173] width 277 height 26
click at [151, 165] on textarea "Purchase any Don [PERSON_NAME] product and enter for your chance to win a towel…" at bounding box center [205, 173] width 277 height 26
type textarea "Purchase any Don [PERSON_NAME] product and enter for your chance to win a towel…"
click at [267, 163] on textarea "Purchase any Don [PERSON_NAME] product and enter for your chance to win a towel…" at bounding box center [205, 173] width 277 height 26
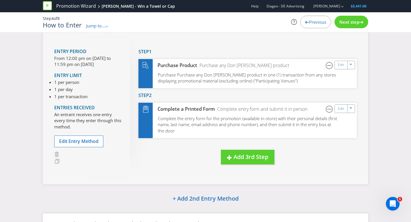
scroll to position [0, 0]
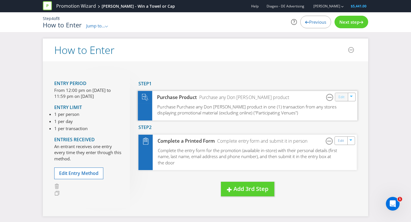
click at [342, 96] on link "Edit" at bounding box center [341, 97] width 6 height 7
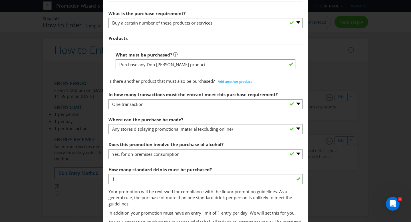
scroll to position [303, 0]
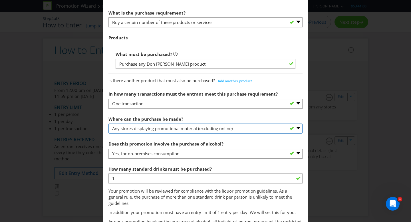
click at [205, 127] on select "-- Please select -- Any stores displaying promotional material (including onlin…" at bounding box center [205, 128] width 194 height 10
select select "OTHER"
click at [108, 123] on select "-- Please select -- Any stores displaying promotional material (including onlin…" at bounding box center [205, 128] width 194 height 10
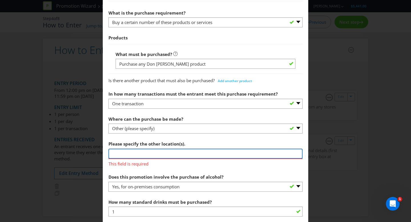
click at [143, 155] on input "text" at bounding box center [205, 154] width 194 height 10
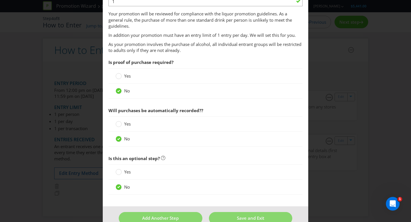
scroll to position [525, 0]
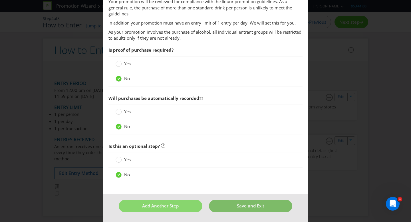
type input "Participating Venue: [GEOGRAPHIC_DATA]."
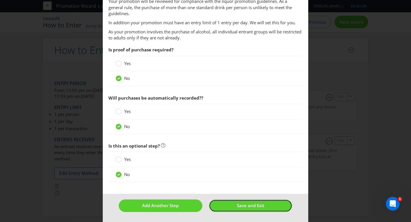
scroll to position [517, 0]
click at [249, 203] on span "Save and Exit" at bounding box center [250, 206] width 27 height 6
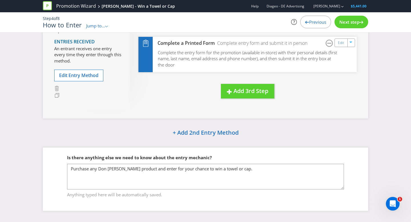
scroll to position [102, 0]
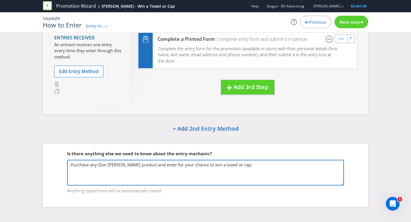
click at [275, 166] on textarea "Purchase any Don [PERSON_NAME] product and enter for your chance to win a towel…" at bounding box center [205, 173] width 277 height 26
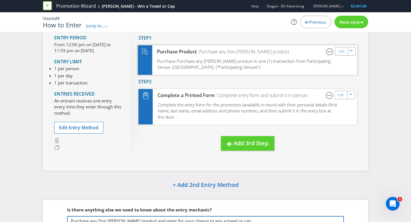
scroll to position [45, 0]
type textarea "Purchase any Don [PERSON_NAME] product and enter for your chance to win a towel…"
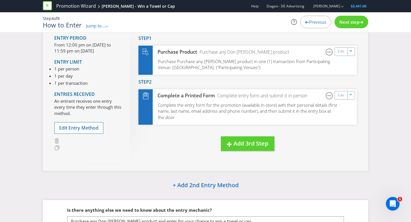
click at [349, 21] on span "Next step" at bounding box center [349, 22] width 20 height 6
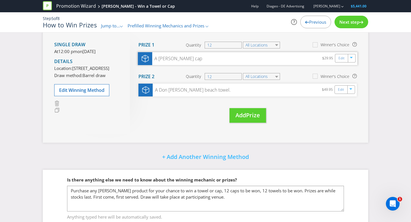
scroll to position [58, 0]
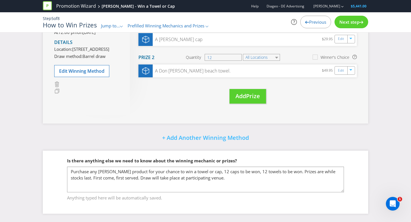
click at [343, 25] on div "Next step" at bounding box center [351, 22] width 34 height 13
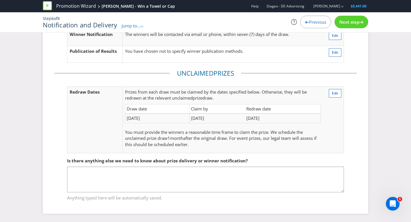
click at [343, 25] on div "Next step" at bounding box center [351, 22] width 34 height 13
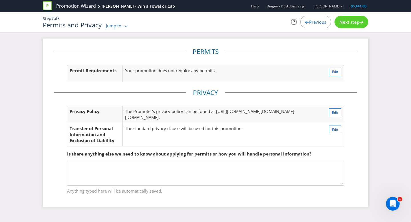
click at [343, 25] on div "Next step" at bounding box center [351, 22] width 34 height 13
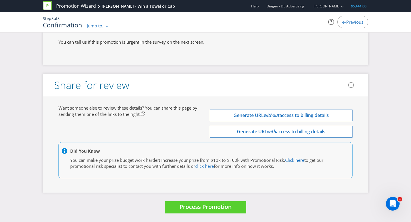
scroll to position [1843, 0]
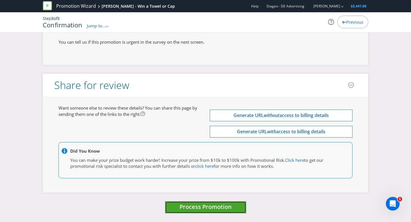
click at [193, 205] on span "Process Promotion" at bounding box center [205, 207] width 52 height 8
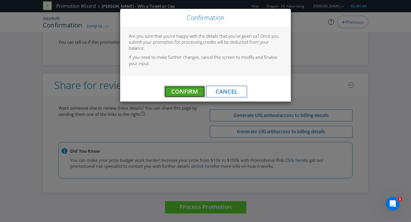
click at [194, 87] on button "Confirm" at bounding box center [184, 91] width 40 height 11
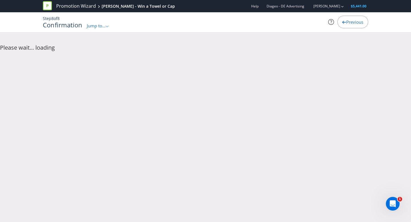
scroll to position [0, 0]
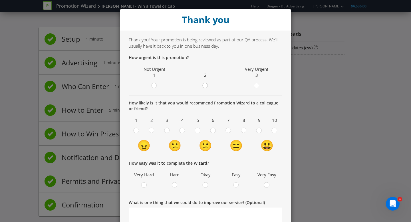
drag, startPoint x: 207, startPoint y: 84, endPoint x: 206, endPoint y: 89, distance: 4.5
click at [207, 85] on circle at bounding box center [204, 85] width 5 height 5
click at [0, 0] on input "radio" at bounding box center [0, 0] width 0 height 0
drag, startPoint x: 195, startPoint y: 128, endPoint x: 200, endPoint y: 133, distance: 6.9
click at [195, 128] on icon at bounding box center [197, 130] width 6 height 6
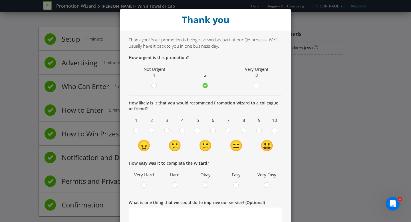
click at [0, 0] on input "radio" at bounding box center [0, 0] width 0 height 0
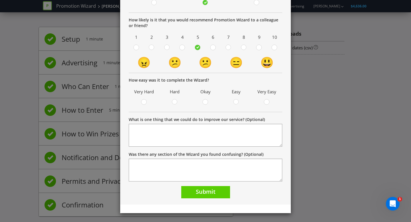
drag, startPoint x: 205, startPoint y: 100, endPoint x: 204, endPoint y: 187, distance: 87.0
click at [205, 107] on td "Okay" at bounding box center [205, 98] width 31 height 22
drag, startPoint x: 204, startPoint y: 194, endPoint x: 124, endPoint y: 113, distance: 113.5
click at [204, 194] on span "Submit" at bounding box center [206, 192] width 20 height 8
